Goal: Answer question/provide support

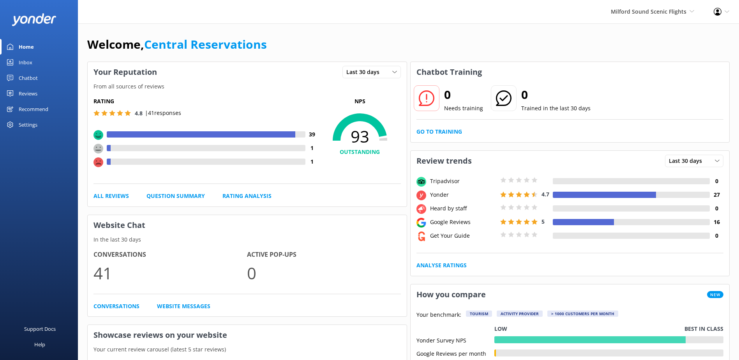
click at [32, 61] on div "Inbox" at bounding box center [26, 63] width 14 height 16
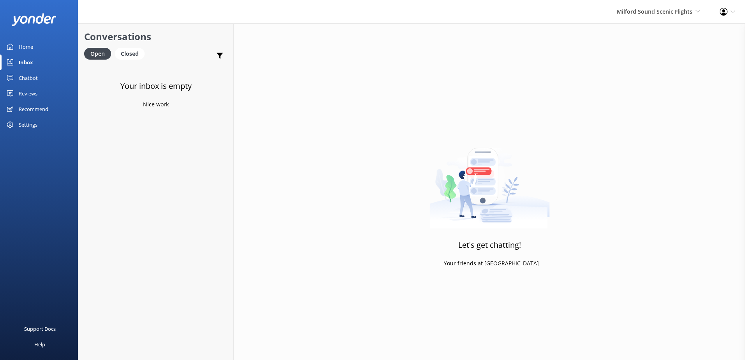
click at [645, 20] on div "Milford Sound Scenic Flights [GEOGRAPHIC_DATA] Scenic Flights The Helicopter Li…" at bounding box center [658, 11] width 103 height 23
click at [663, 58] on link "The Helicopter Line" at bounding box center [672, 52] width 78 height 19
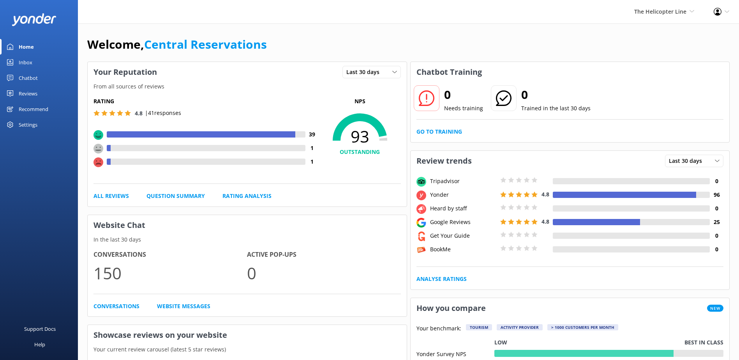
click at [21, 61] on div "Inbox" at bounding box center [26, 63] width 14 height 16
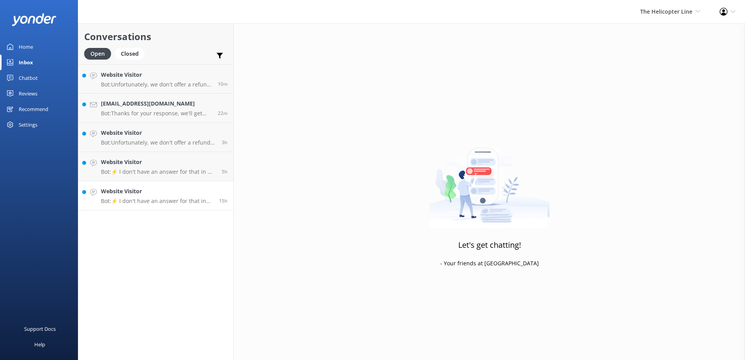
click at [163, 187] on h4 "Website Visitor" at bounding box center [157, 191] width 112 height 9
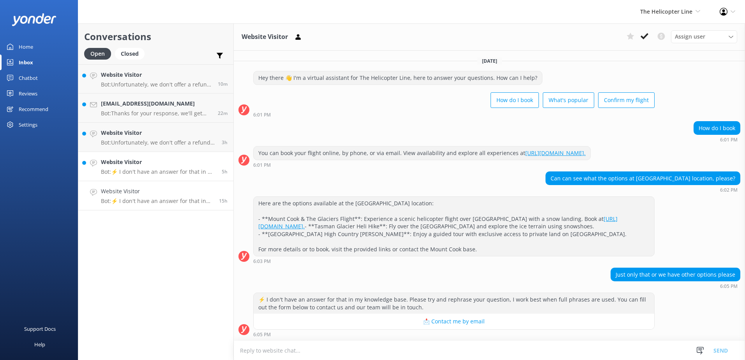
click at [179, 168] on div "Website Visitor Bot: ⚡ I don't have an answer for that in my knowledge base. Pl…" at bounding box center [158, 166] width 115 height 17
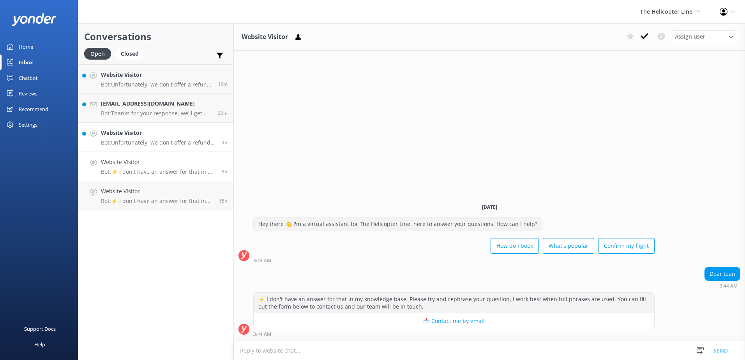
click at [163, 147] on link "Website Visitor Bot: Unfortunately, we don't offer a refund for no shows or cha…" at bounding box center [155, 137] width 155 height 29
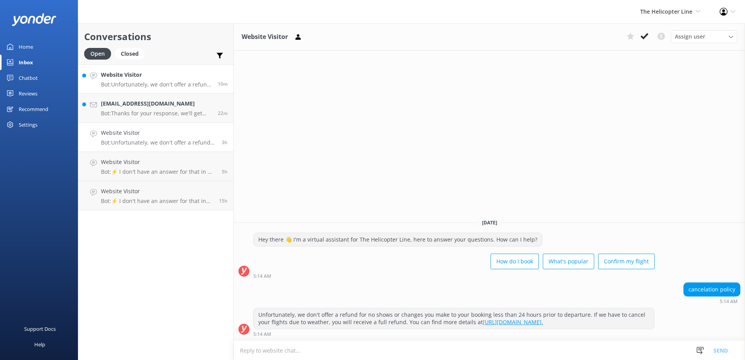
click at [127, 71] on h4 "Website Visitor" at bounding box center [156, 75] width 111 height 9
click at [141, 171] on p "Bot: ⚡ I don't have an answer for that in my knowledge base. Please try and rep…" at bounding box center [158, 171] width 115 height 7
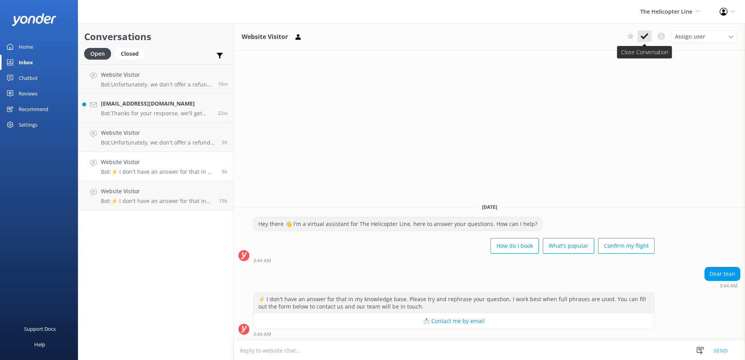
click at [640, 34] on button at bounding box center [645, 36] width 14 height 12
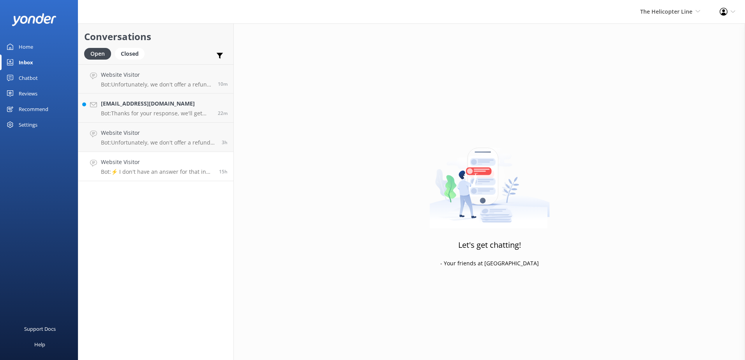
click at [183, 178] on link "Website Visitor Bot: ⚡ I don't have an answer for that in my knowledge base. Pl…" at bounding box center [155, 166] width 155 height 29
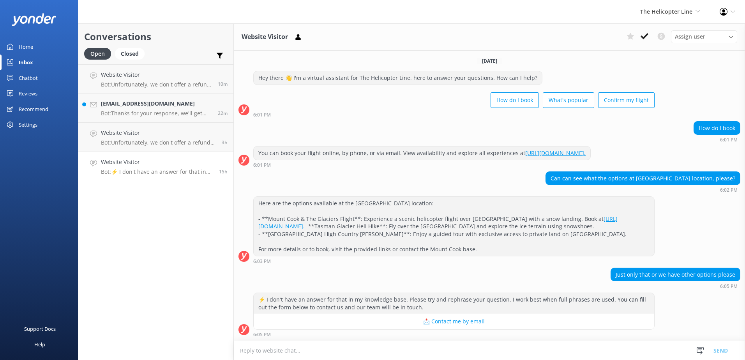
scroll to position [8, 0]
click at [149, 105] on h4 "[EMAIL_ADDRESS][DOMAIN_NAME]" at bounding box center [156, 103] width 111 height 9
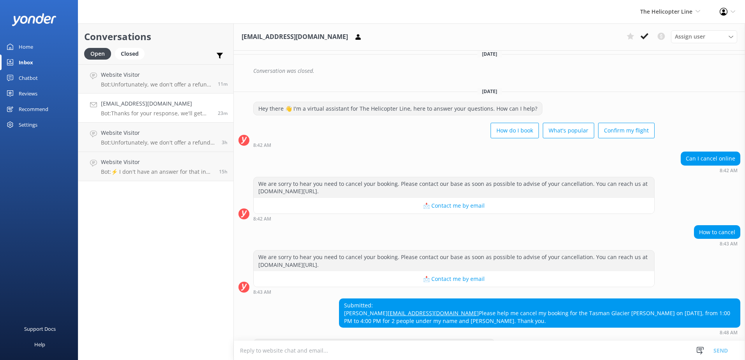
scroll to position [174, 0]
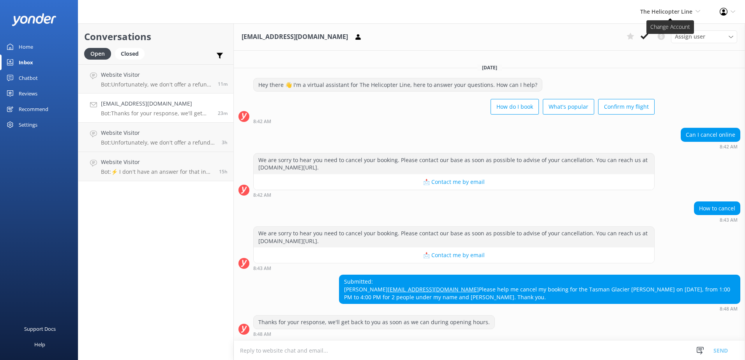
click at [649, 16] on span "The Helicopter Line Milford Sound Scenic Flights The Helicopter Line Glacier He…" at bounding box center [670, 11] width 60 height 9
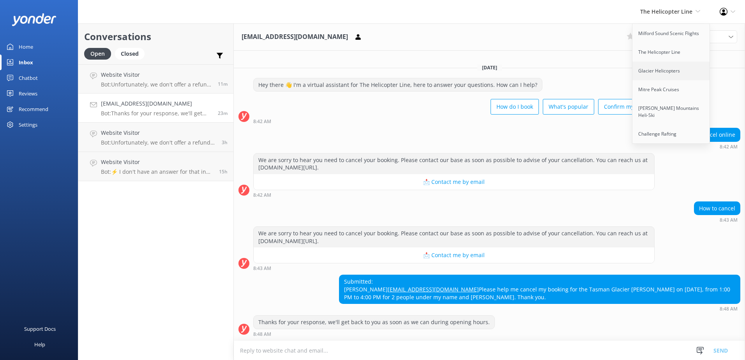
click at [660, 65] on link "Glacier Helicopters" at bounding box center [672, 71] width 78 height 19
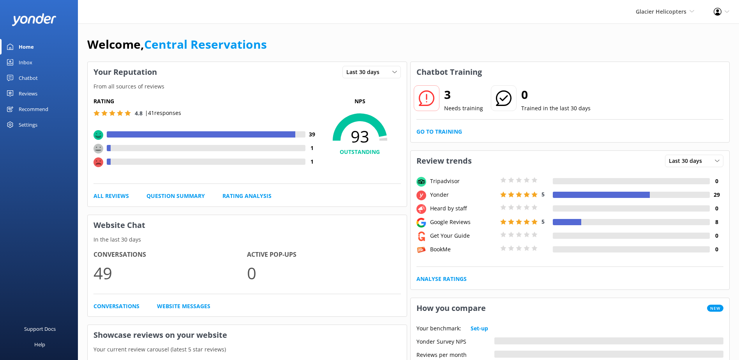
click at [44, 65] on link "Inbox" at bounding box center [39, 63] width 78 height 16
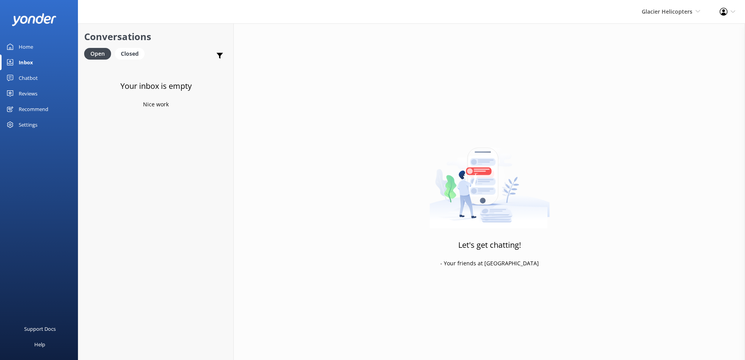
click at [671, 3] on div "Glacier Helicopters Milford Sound Scenic Flights The Helicopter Line Glacier He…" at bounding box center [671, 11] width 78 height 23
click at [668, 95] on link "Mitre Peak Cruises" at bounding box center [672, 89] width 78 height 19
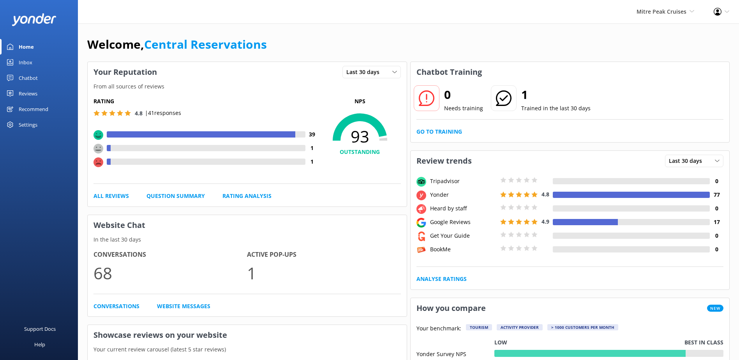
click at [31, 55] on div "Inbox" at bounding box center [26, 63] width 14 height 16
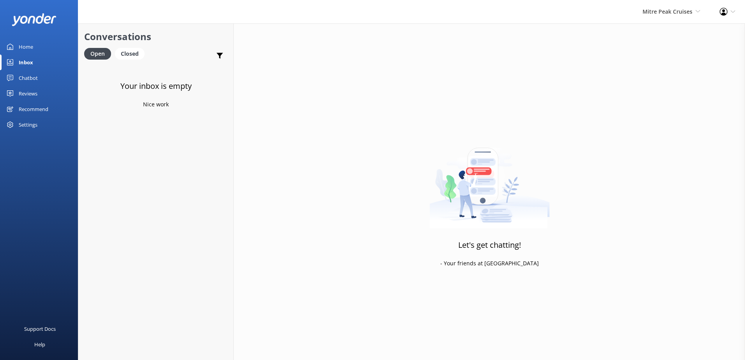
click at [679, 17] on div "Mitre Peak Cruises Milford Sound Scenic Flights The Helicopter Line Glacier Hel…" at bounding box center [671, 11] width 77 height 23
click at [654, 116] on link "[PERSON_NAME] Mountains Heli-Ski" at bounding box center [672, 112] width 78 height 26
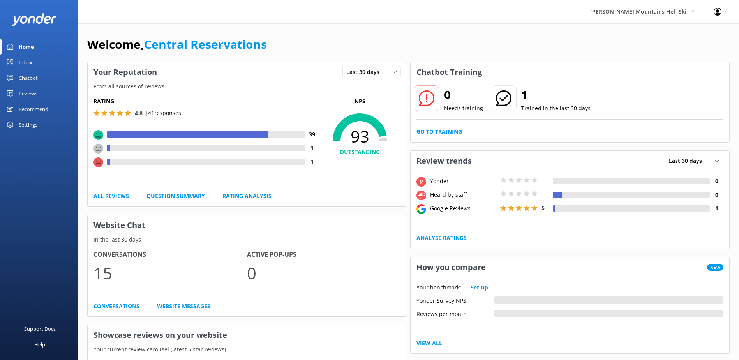
click at [32, 58] on div "Inbox" at bounding box center [26, 63] width 14 height 16
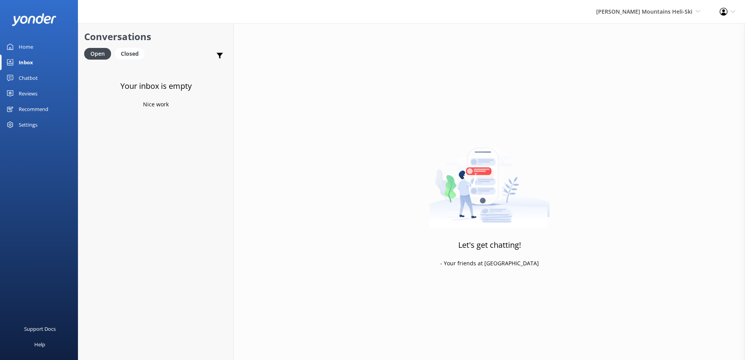
click at [652, 6] on div "[PERSON_NAME] Mountains Heli-Ski Milford Sound Scenic Flights The Helicopter Li…" at bounding box center [649, 11] width 124 height 23
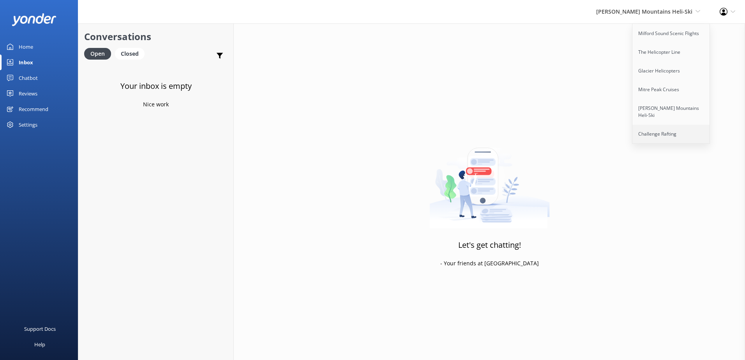
click at [666, 127] on link "Challenge Rafting" at bounding box center [672, 134] width 78 height 19
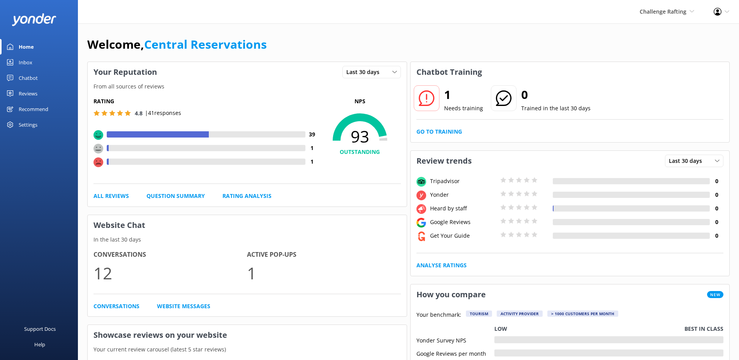
click at [18, 55] on link "Inbox" at bounding box center [39, 63] width 78 height 16
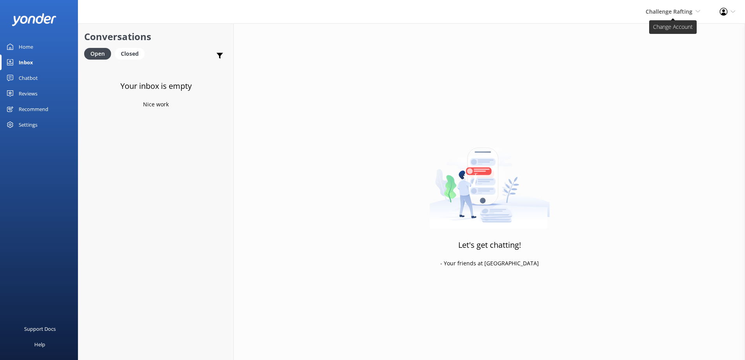
click at [657, 11] on span "Challenge Rafting" at bounding box center [669, 11] width 47 height 7
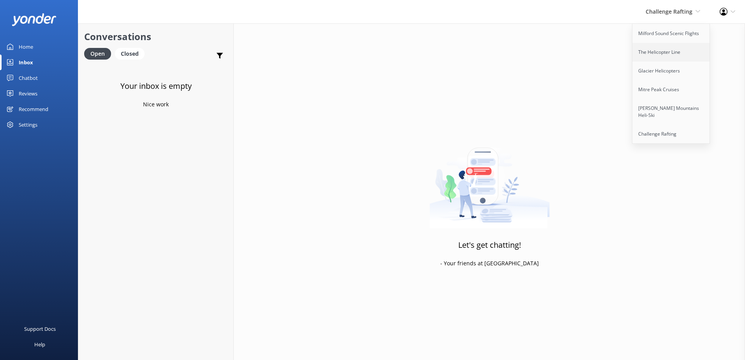
click at [654, 53] on link "The Helicopter Line" at bounding box center [672, 52] width 78 height 19
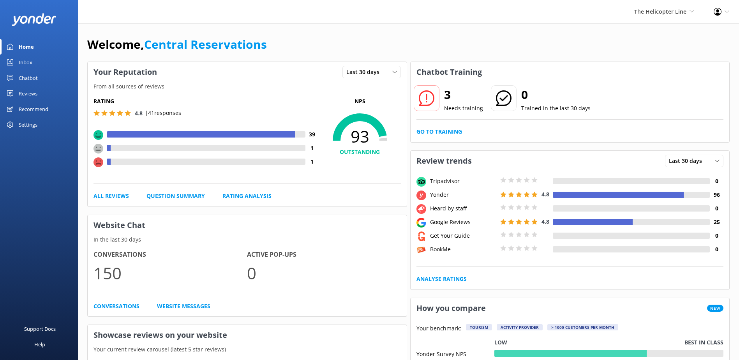
click at [49, 59] on link "Inbox" at bounding box center [39, 63] width 78 height 16
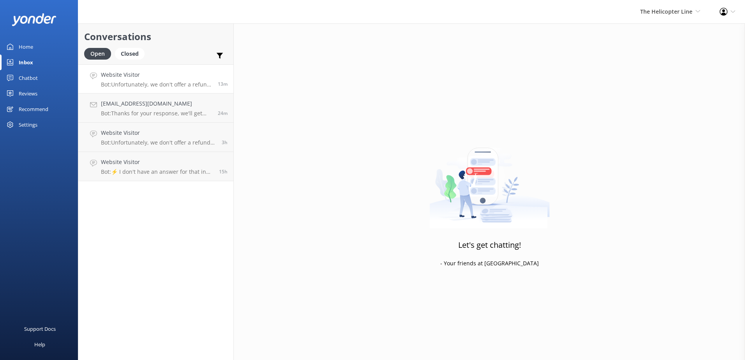
click at [169, 81] on p "Bot: Unfortunately, we don't offer a refund for no shows or changes you make to…" at bounding box center [156, 84] width 111 height 7
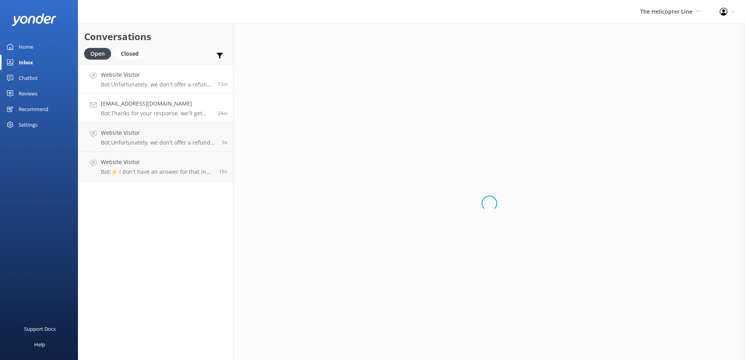
click at [174, 106] on h4 "[EMAIL_ADDRESS][DOMAIN_NAME]" at bounding box center [156, 103] width 111 height 9
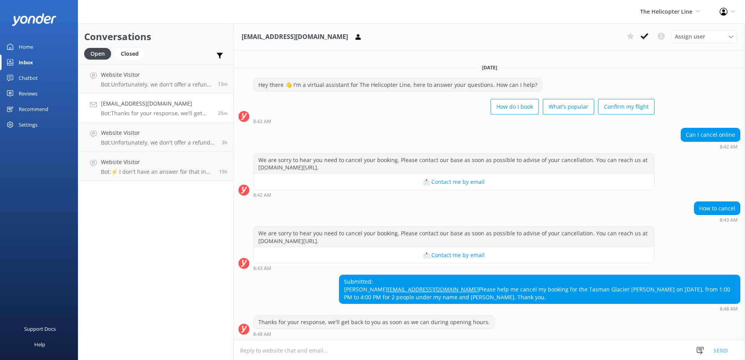
scroll to position [174, 0]
click at [354, 40] on icon at bounding box center [358, 37] width 8 height 8
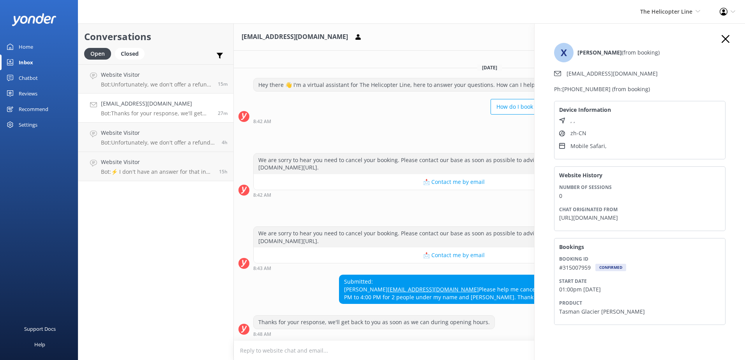
click at [722, 37] on icon "button" at bounding box center [726, 39] width 8 height 8
